Goal: Task Accomplishment & Management: Complete application form

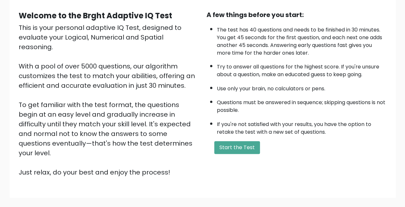
scroll to position [70, 0]
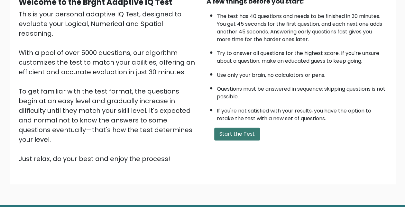
click at [227, 136] on button "Start the Test" at bounding box center [237, 134] width 46 height 13
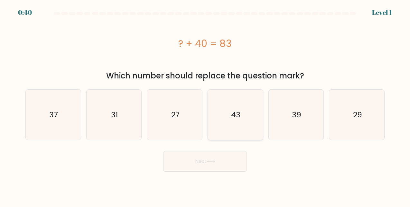
click at [245, 108] on icon "43" at bounding box center [235, 115] width 50 height 50
click at [205, 105] on input "d. 43" at bounding box center [205, 105] width 0 height 2
radio input "true"
click at [218, 160] on button "Next" at bounding box center [205, 161] width 84 height 21
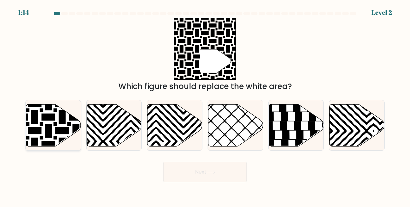
click at [50, 127] on icon at bounding box center [34, 103] width 111 height 111
click at [205, 105] on input "a." at bounding box center [205, 105] width 0 height 2
radio input "true"
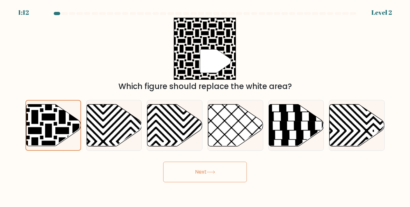
click at [189, 172] on button "Next" at bounding box center [205, 172] width 84 height 21
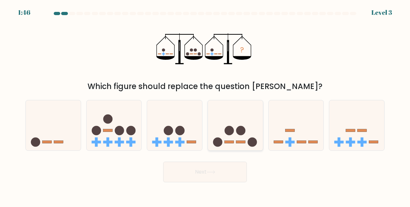
click at [234, 137] on icon at bounding box center [235, 125] width 55 height 45
click at [205, 105] on input "d." at bounding box center [205, 105] width 0 height 2
radio input "true"
click at [219, 172] on button "Next" at bounding box center [205, 172] width 84 height 21
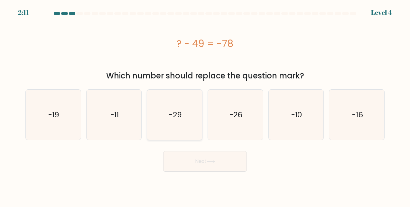
click at [168, 116] on icon "-29" at bounding box center [175, 115] width 50 height 50
click at [205, 105] on input "c. -29" at bounding box center [205, 105] width 0 height 2
radio input "true"
click at [212, 167] on button "Next" at bounding box center [205, 161] width 84 height 21
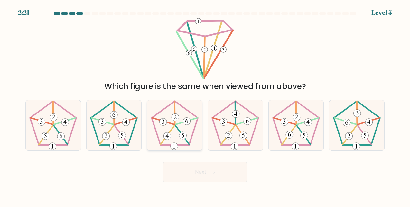
click at [172, 106] on icon at bounding box center [175, 125] width 50 height 50
click at [205, 105] on input "c." at bounding box center [205, 105] width 0 height 2
radio input "true"
click at [190, 172] on button "Next" at bounding box center [205, 172] width 84 height 21
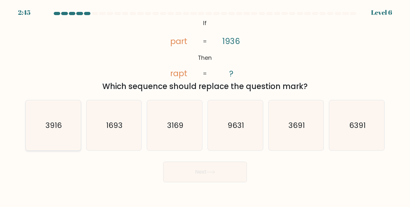
click at [31, 113] on icon "3916" at bounding box center [53, 125] width 50 height 50
click at [205, 105] on input "a. 3916" at bounding box center [205, 105] width 0 height 2
radio input "true"
click at [214, 174] on icon at bounding box center [211, 173] width 9 height 4
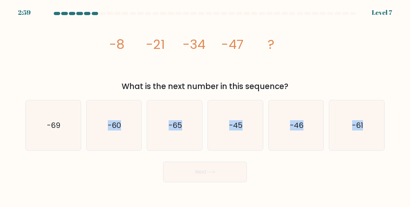
drag, startPoint x: 104, startPoint y: 128, endPoint x: 208, endPoint y: 172, distance: 112.9
click at [208, 172] on form at bounding box center [205, 97] width 410 height 171
click at [208, 172] on button "Next" at bounding box center [205, 172] width 84 height 21
click at [103, 113] on icon "-60" at bounding box center [114, 125] width 50 height 50
click at [205, 105] on input "b. -60" at bounding box center [205, 105] width 0 height 2
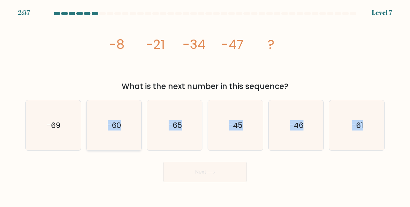
radio input "true"
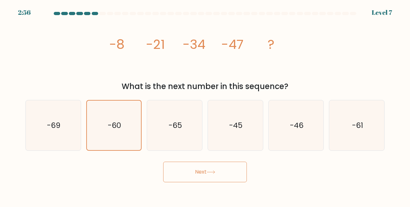
click at [196, 166] on button "Next" at bounding box center [205, 172] width 84 height 21
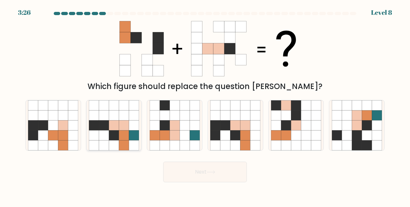
click at [118, 139] on icon at bounding box center [114, 136] width 10 height 10
click at [205, 105] on input "b." at bounding box center [205, 105] width 0 height 2
radio input "true"
click at [248, 129] on icon at bounding box center [246, 126] width 10 height 10
click at [205, 105] on input "d." at bounding box center [205, 105] width 0 height 2
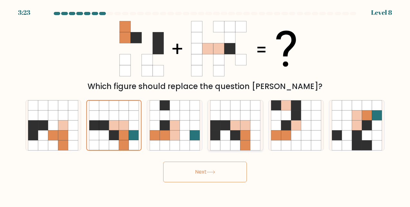
radio input "true"
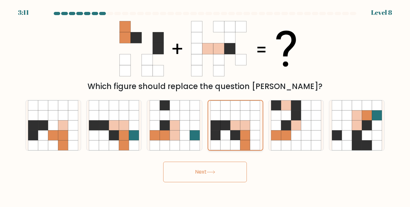
click at [236, 121] on icon at bounding box center [236, 126] width 10 height 10
click at [205, 105] on input "d." at bounding box center [205, 105] width 0 height 2
click at [188, 172] on button "Next" at bounding box center [205, 172] width 84 height 21
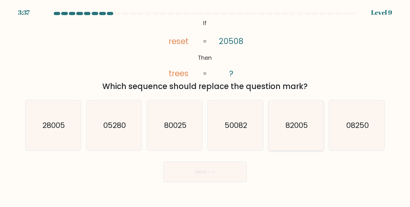
click at [297, 127] on text "82005" at bounding box center [297, 125] width 23 height 10
click at [205, 105] on input "e. 82005" at bounding box center [205, 105] width 0 height 2
radio input "true"
click at [208, 173] on icon at bounding box center [211, 173] width 9 height 4
